Goal: Communication & Community: Ask a question

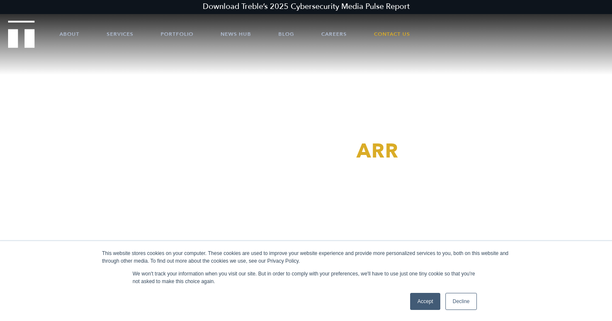
click at [458, 306] on link "Decline" at bounding box center [461, 300] width 31 height 17
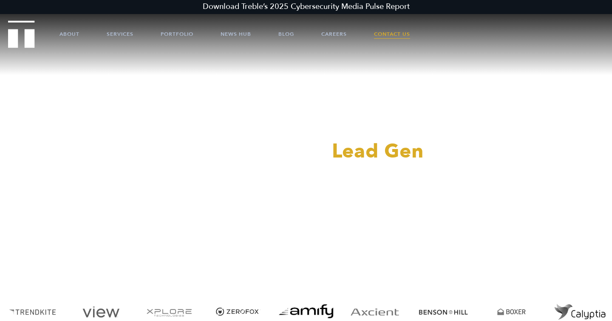
click at [387, 36] on link "Contact Us" at bounding box center [392, 34] width 36 height 26
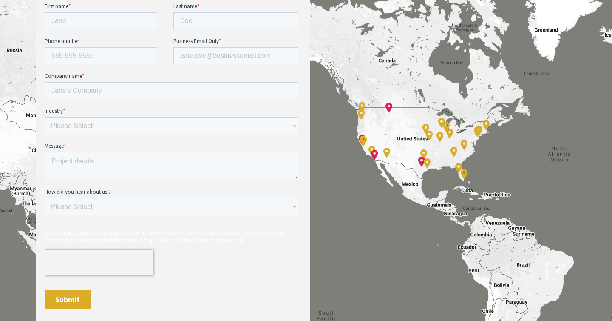
scroll to position [457, 0]
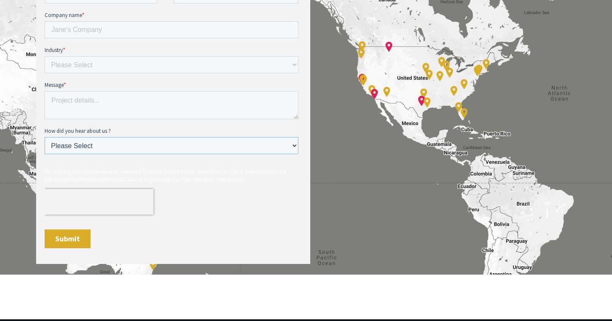
click at [172, 150] on select "Please Select Ad online Social media Video Another website Word of mouth Job li…" at bounding box center [172, 145] width 254 height 17
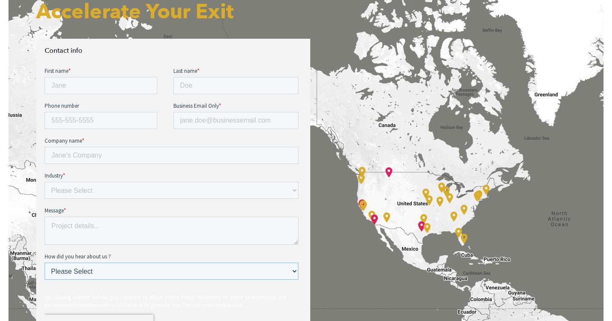
scroll to position [373, 0]
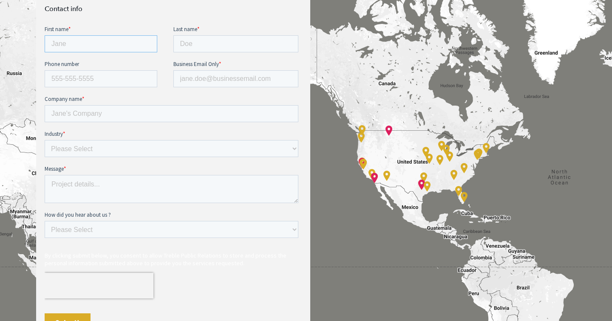
click at [103, 49] on input "First name *" at bounding box center [101, 43] width 113 height 17
type input "Samantha"
type input "Chou"
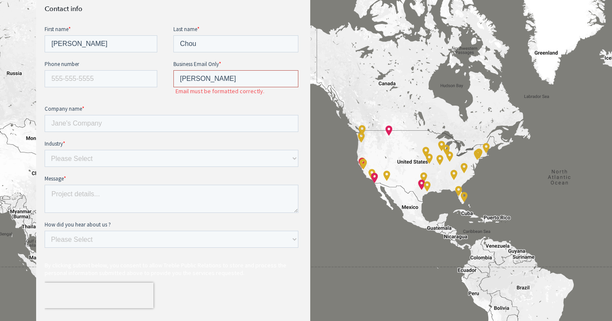
type input "sammy.chou@nullspaceinc.com"
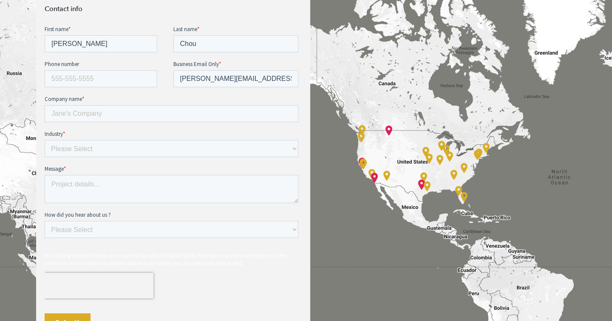
click at [194, 124] on fieldset "Company name *" at bounding box center [173, 112] width 257 height 35
click at [194, 118] on input "Company name *" at bounding box center [172, 113] width 254 height 17
type input "Nullspace, Inc"
click at [178, 153] on select "Please Select E-commerce AI API Big Data Bio Tech (including Life Sciences) Blo…" at bounding box center [172, 148] width 254 height 17
select select "Enterprise Tech"
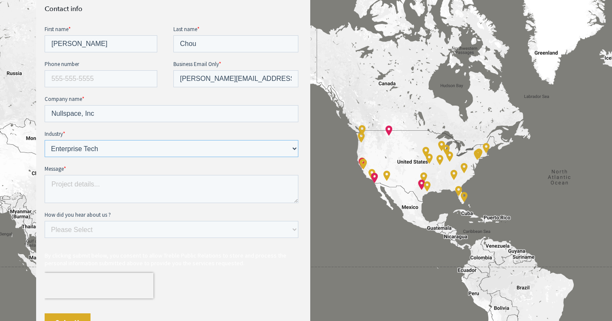
click at [45, 140] on select "Please Select E-commerce AI API Big Data Bio Tech (including Life Sciences) Blo…" at bounding box center [172, 148] width 254 height 17
click at [144, 197] on textarea "Message *" at bounding box center [172, 189] width 254 height 28
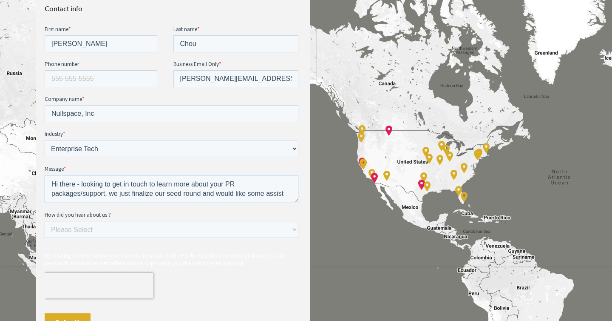
scroll to position [0, 0]
drag, startPoint x: 107, startPoint y: 196, endPoint x: 255, endPoint y: 194, distance: 148.4
click at [255, 194] on textarea "Hi there - looking to get in touch to learn more about your PR packages/support…" at bounding box center [172, 189] width 254 height 28
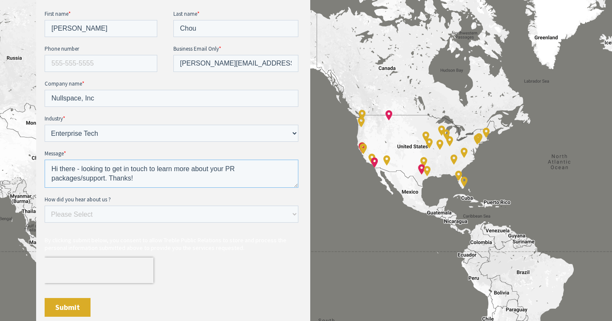
type textarea "Hi there - looking to get in touch to learn more about your PR packages/support…"
click at [66, 305] on input "Submit" at bounding box center [68, 307] width 46 height 19
